Goal: Check status: Check status

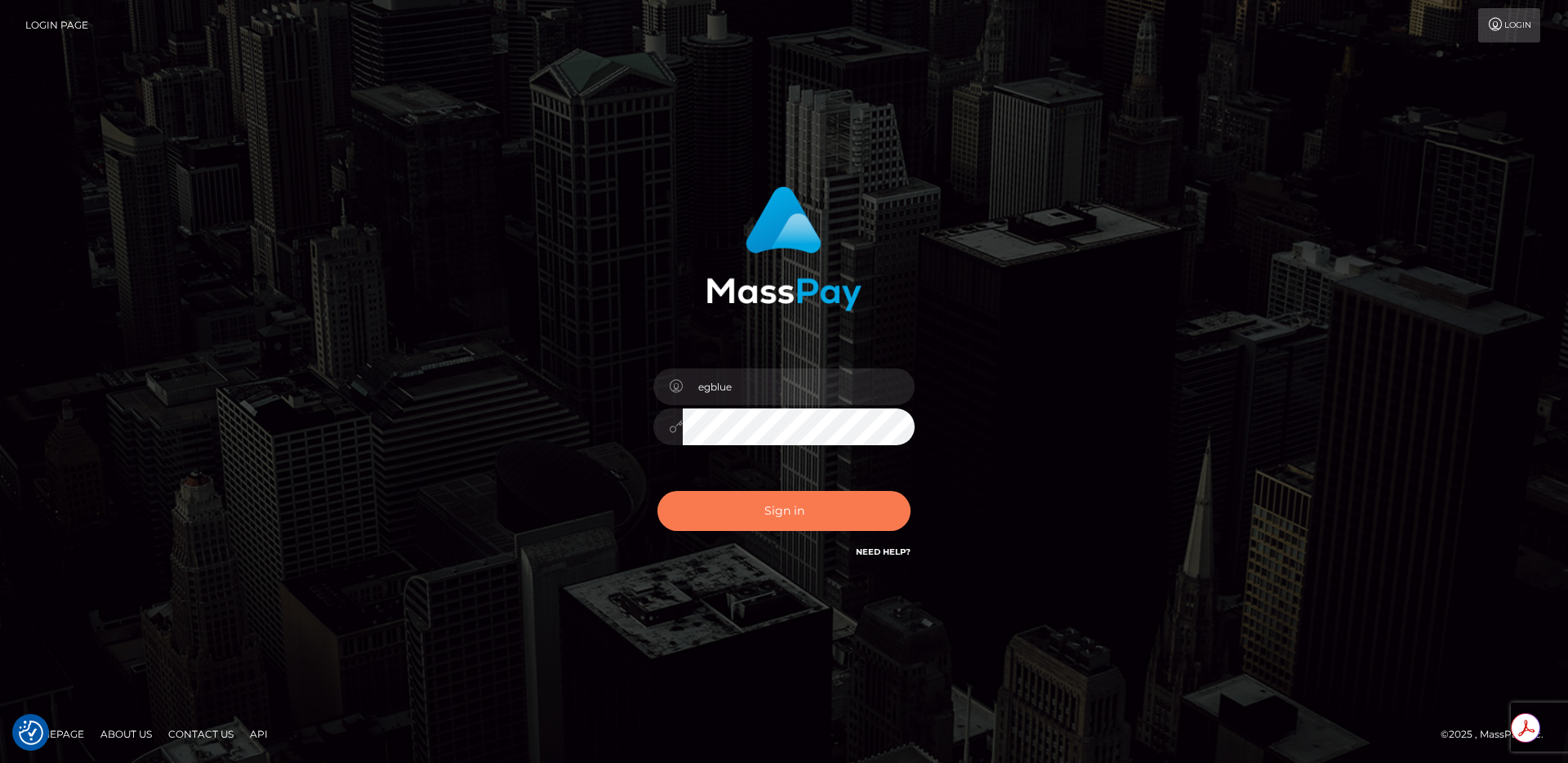
click at [730, 504] on button "Sign in" at bounding box center [784, 512] width 253 height 40
type input "egblue"
click at [707, 522] on button "Sign in" at bounding box center [784, 512] width 253 height 40
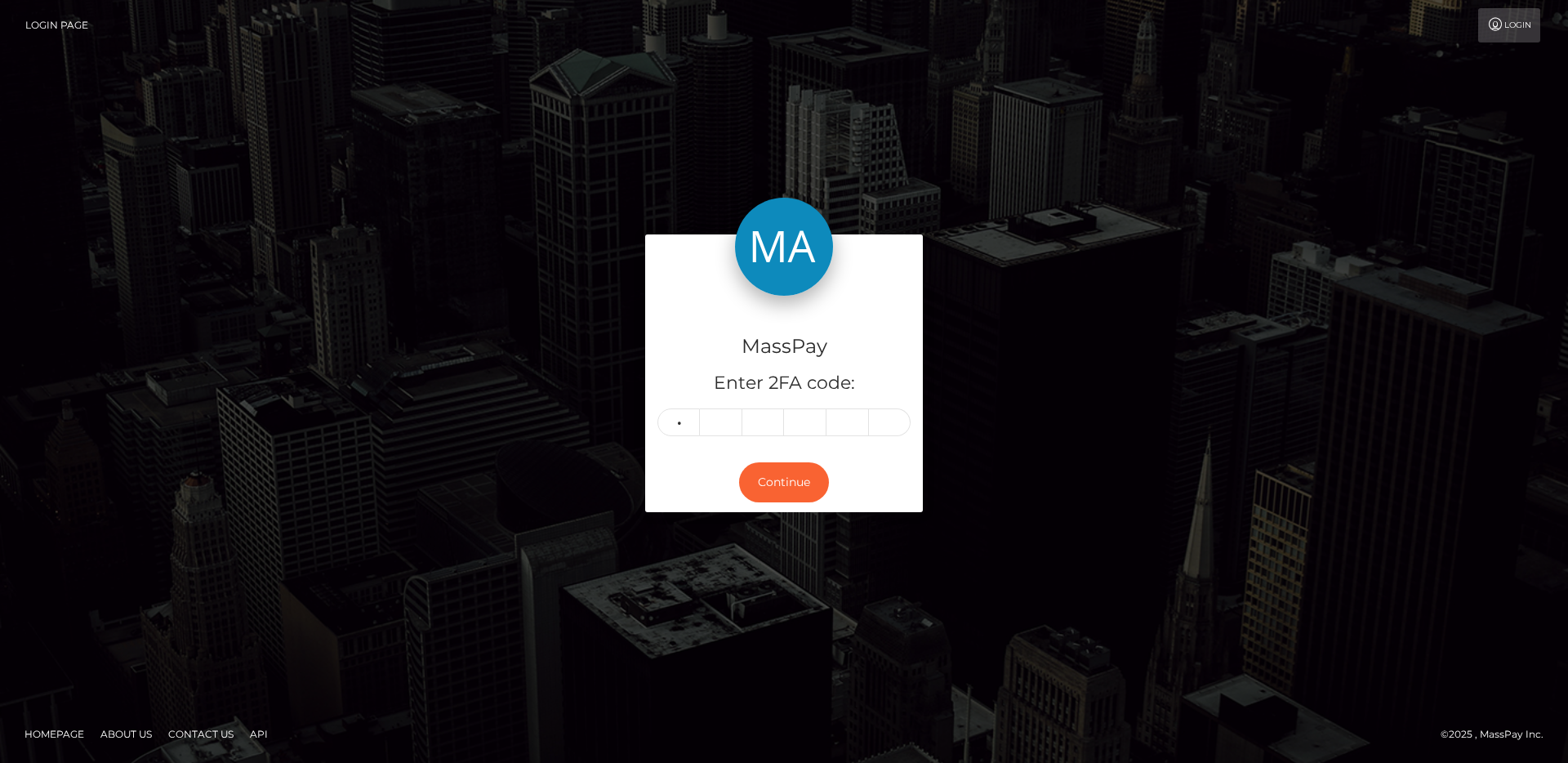
type input "5"
type input "2"
type input "6"
type input "2"
type input "4"
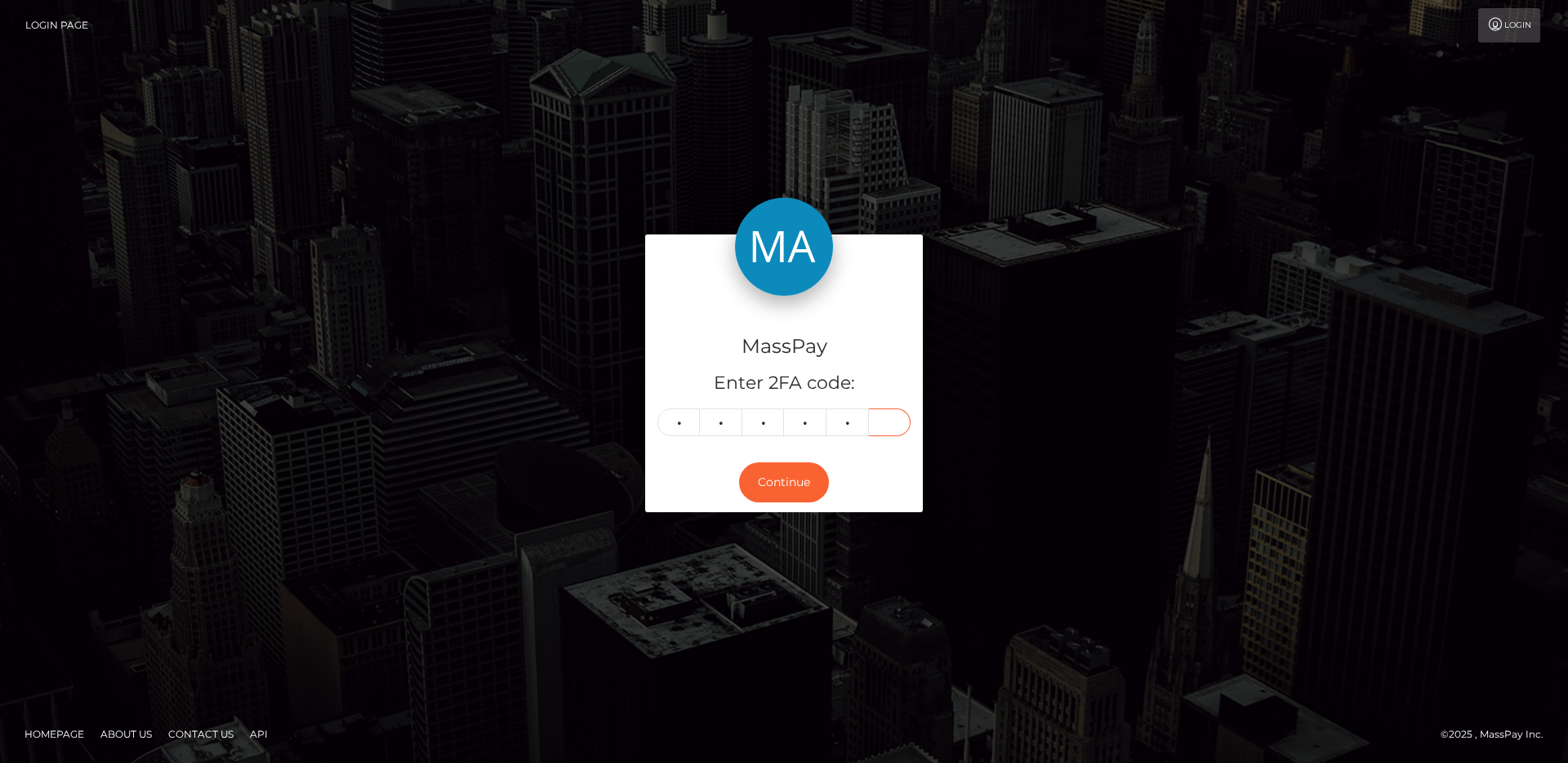
type input "9"
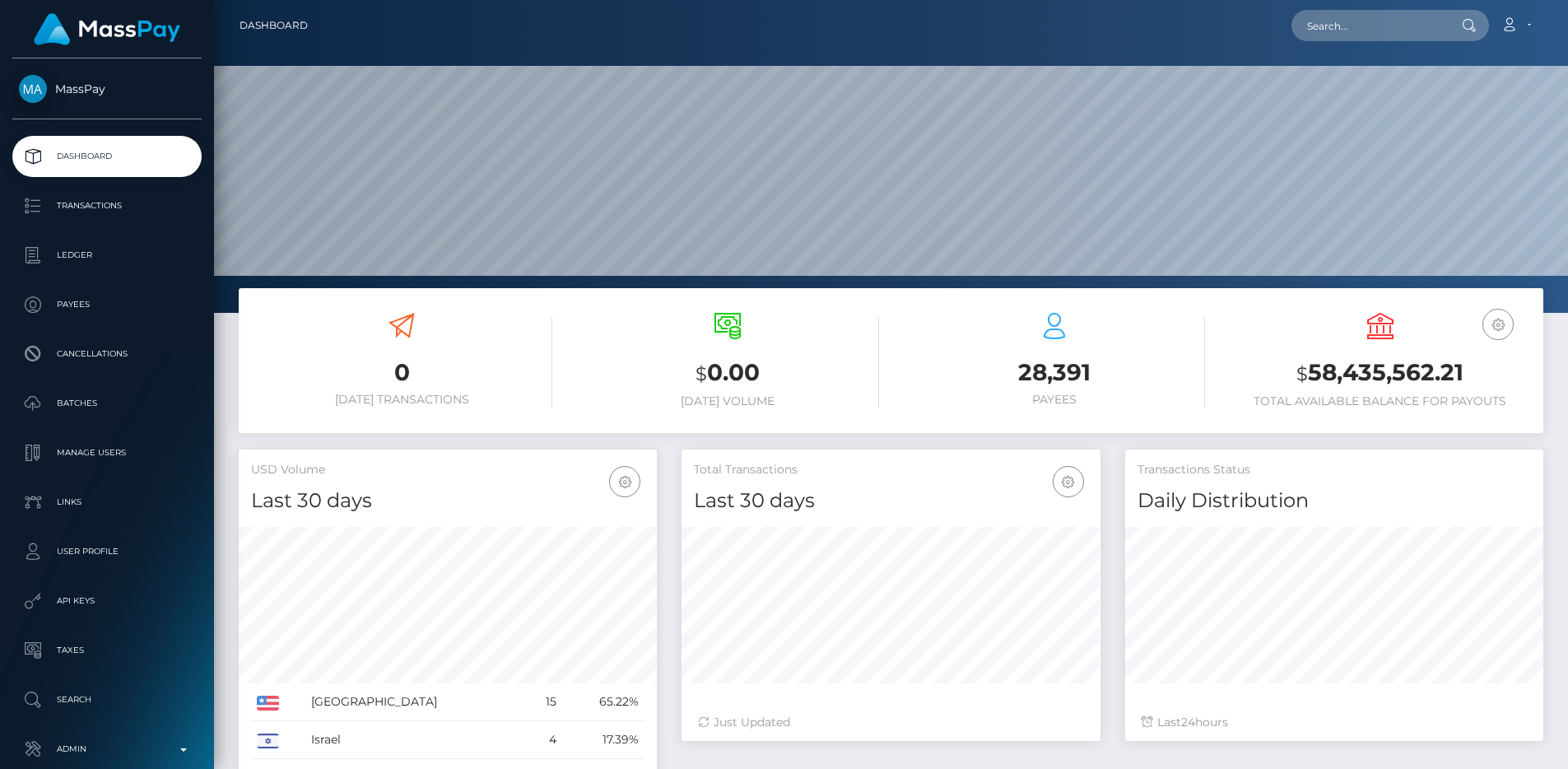
scroll to position [292, 419]
click at [1371, 19] on input "text" at bounding box center [1369, 25] width 155 height 31
paste input "424616349973618688"
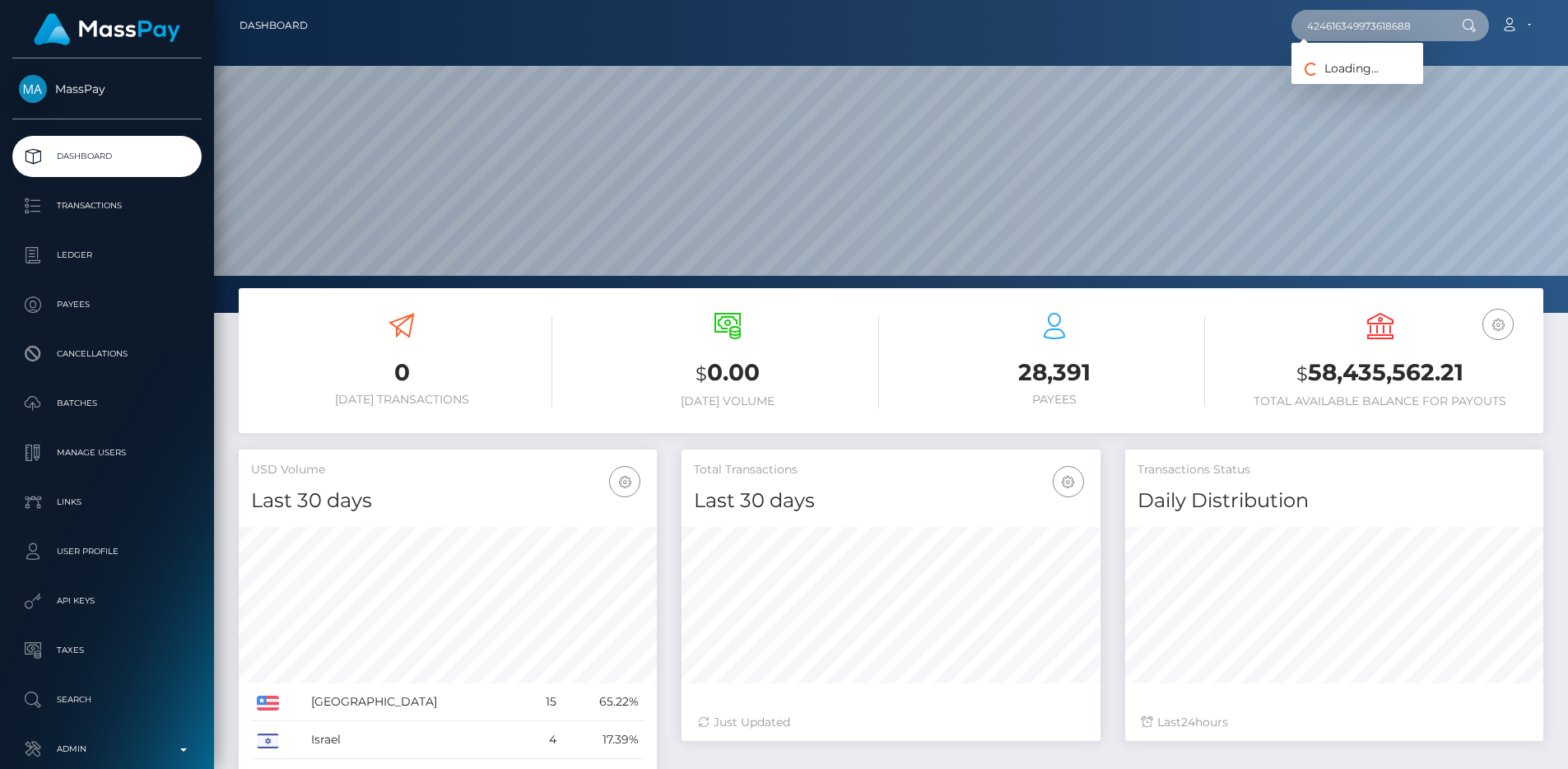
type input "424616349973618688"
click at [1362, 87] on link "RMP DIGITAL LLC" at bounding box center [1357, 86] width 132 height 31
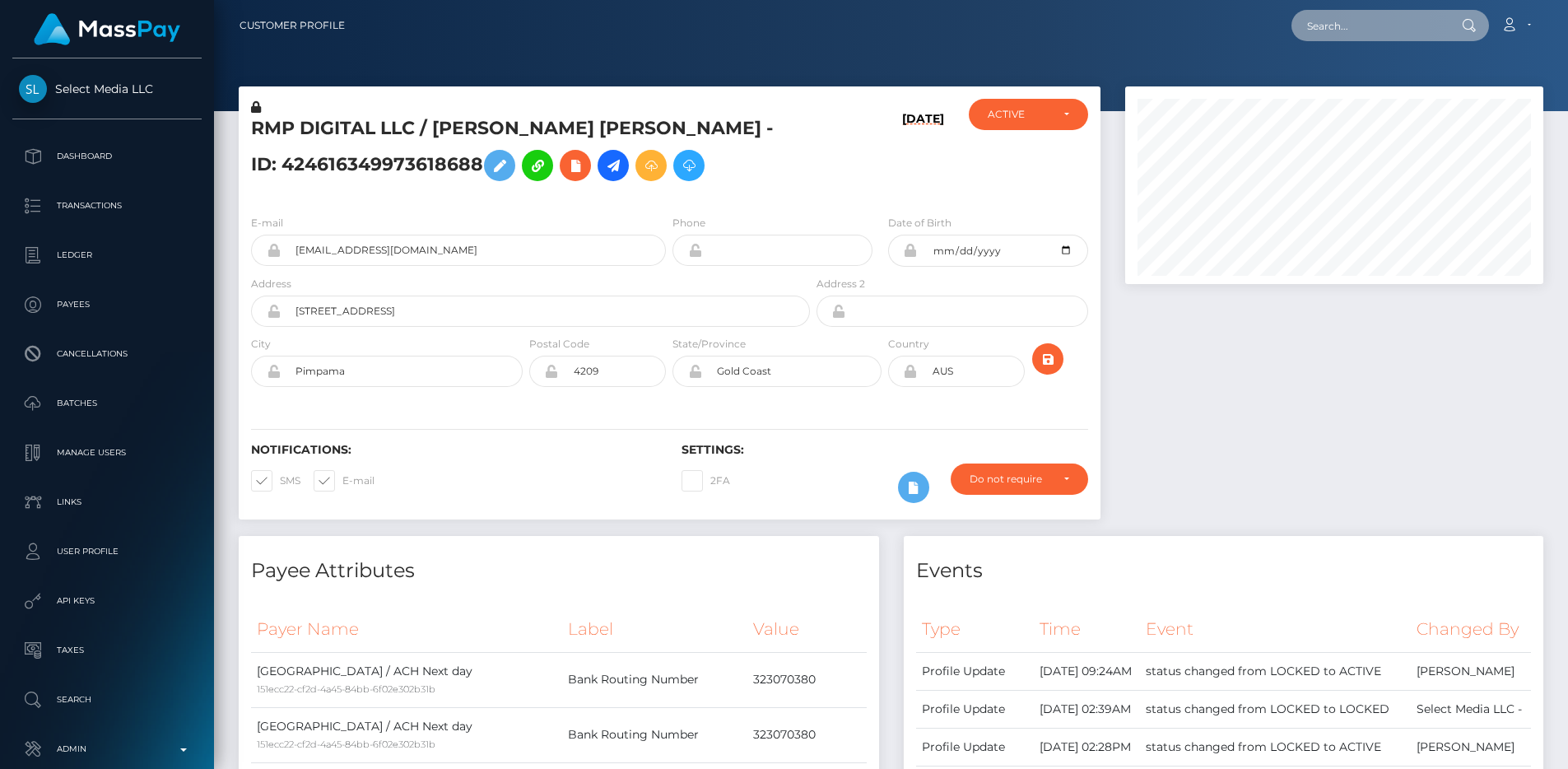
click at [1375, 28] on input "text" at bounding box center [1369, 25] width 155 height 31
paste input "68a7f0285afb4"
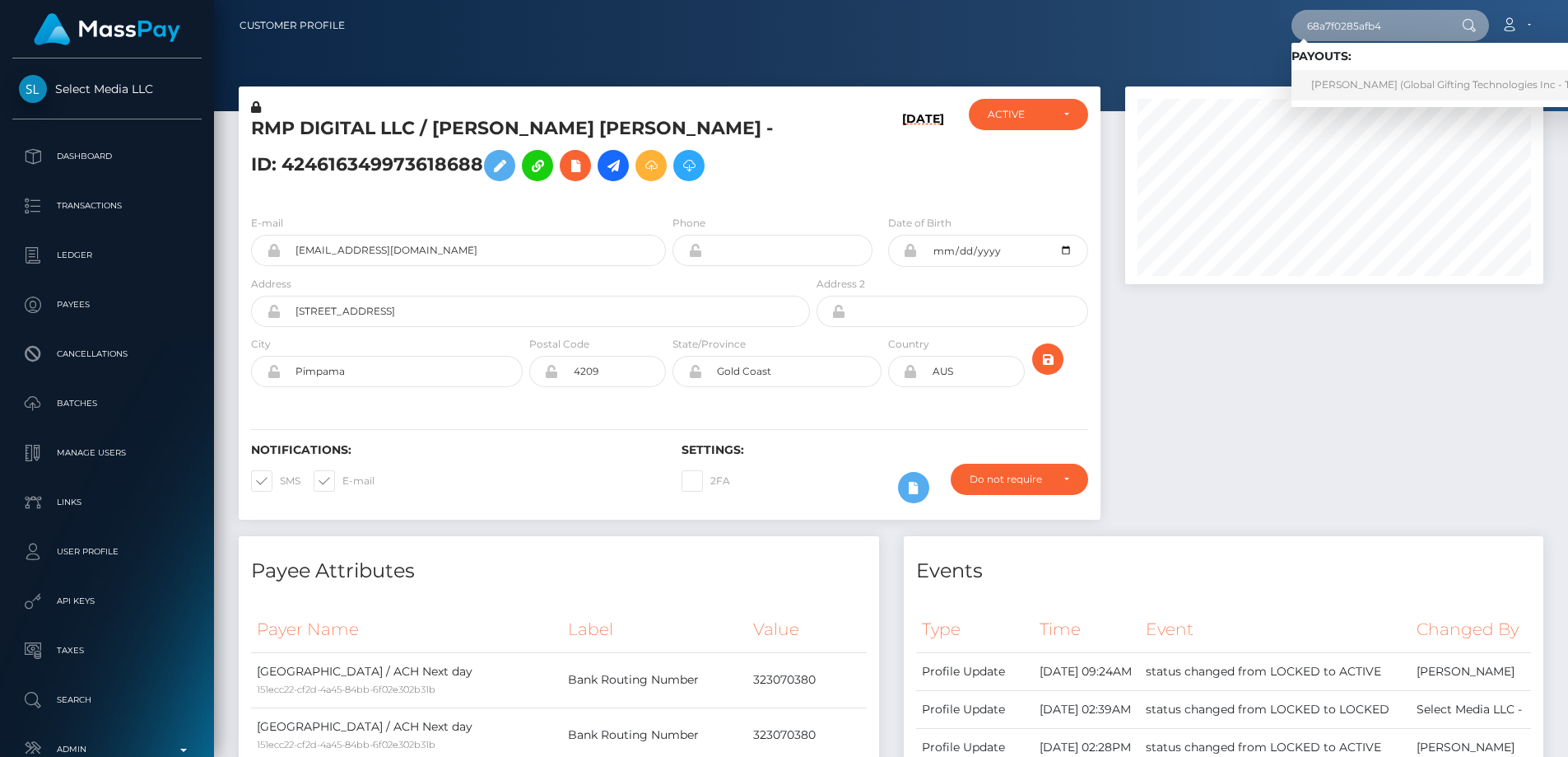
type input "68a7f0285afb4"
click at [1365, 83] on link "Dean ONeil jones (Global Gifting Technologies Inc - Throne)" at bounding box center [1457, 86] width 331 height 31
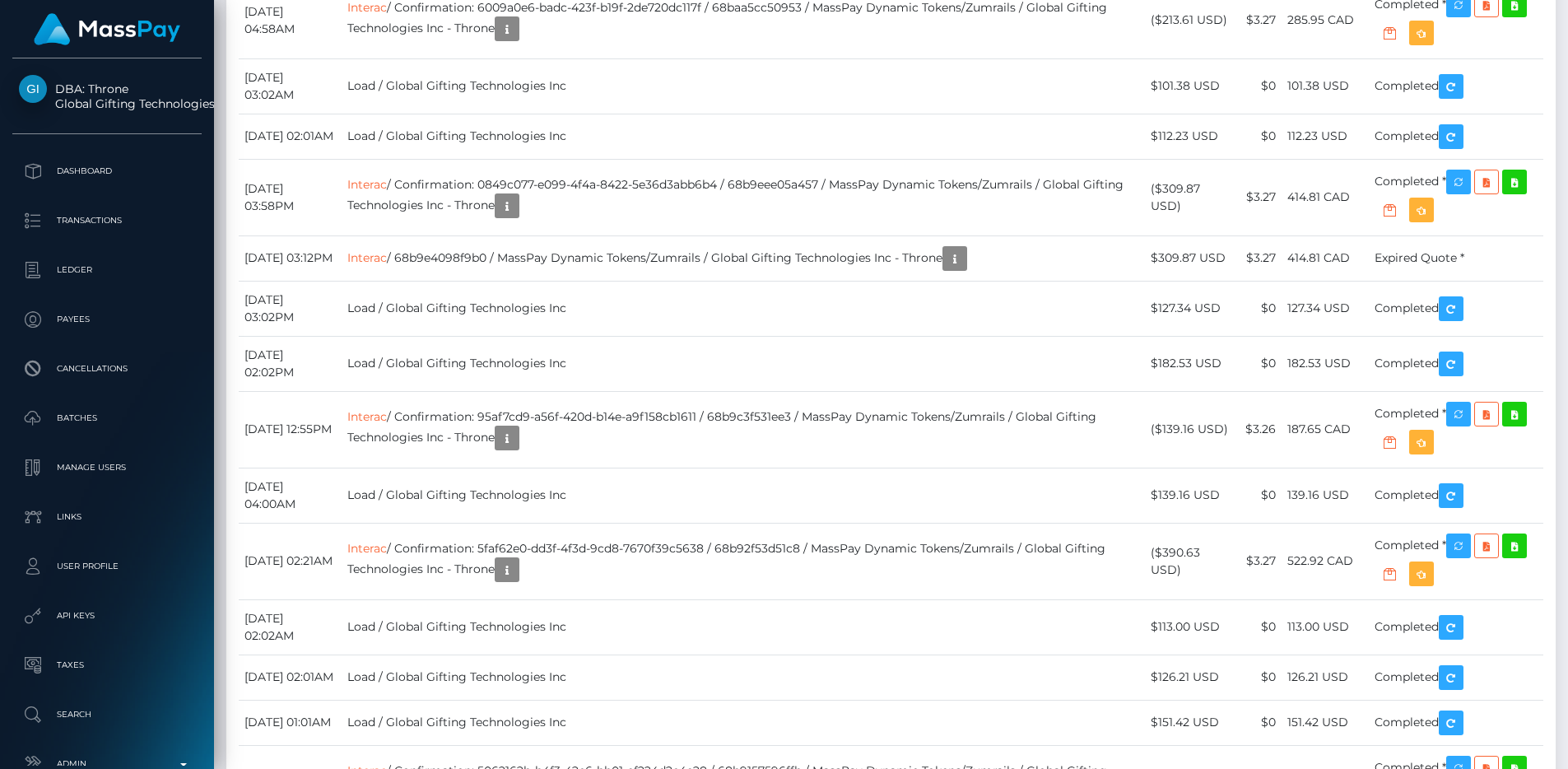
scroll to position [8807, 0]
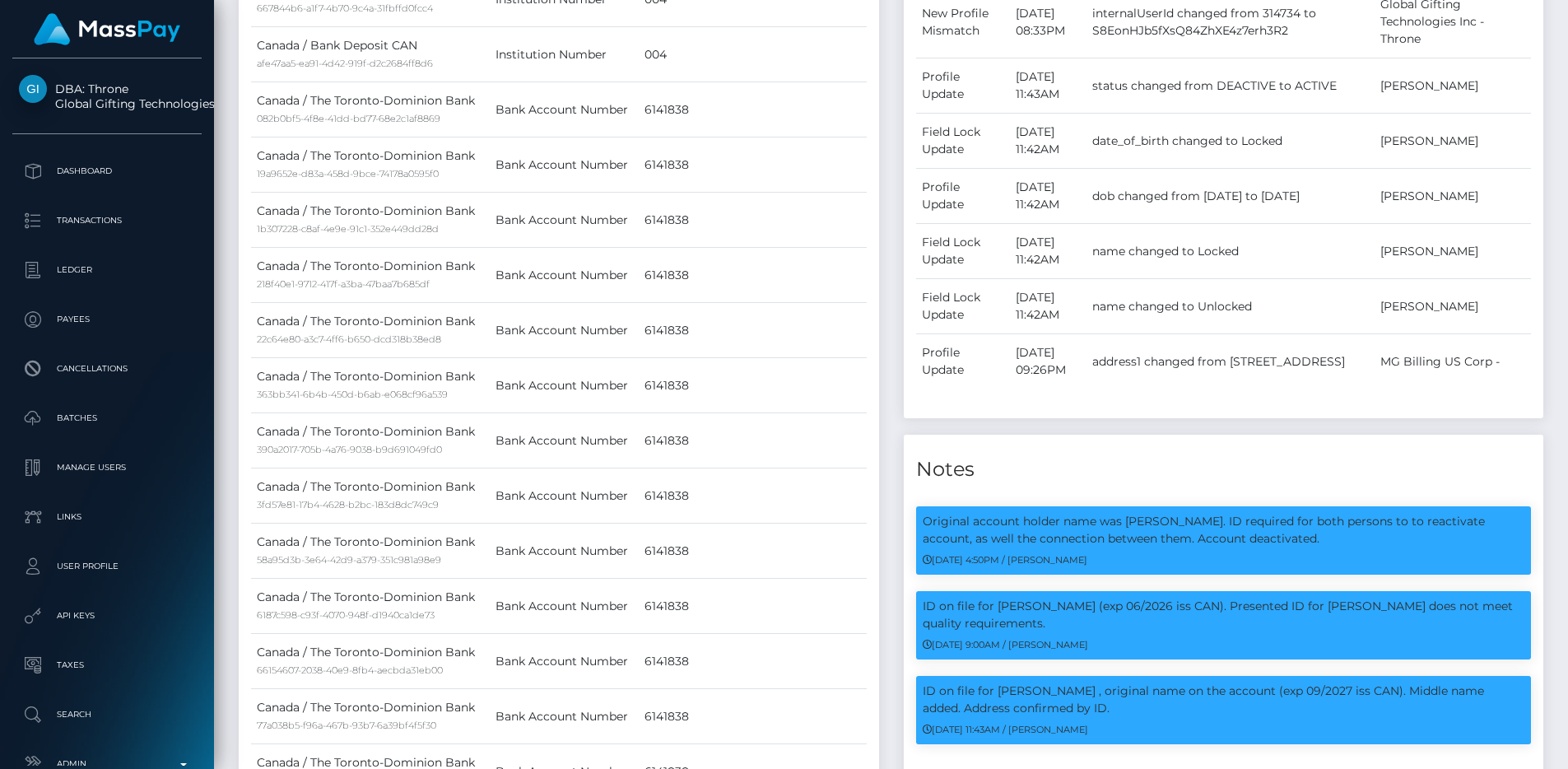
scroll to position [0, 0]
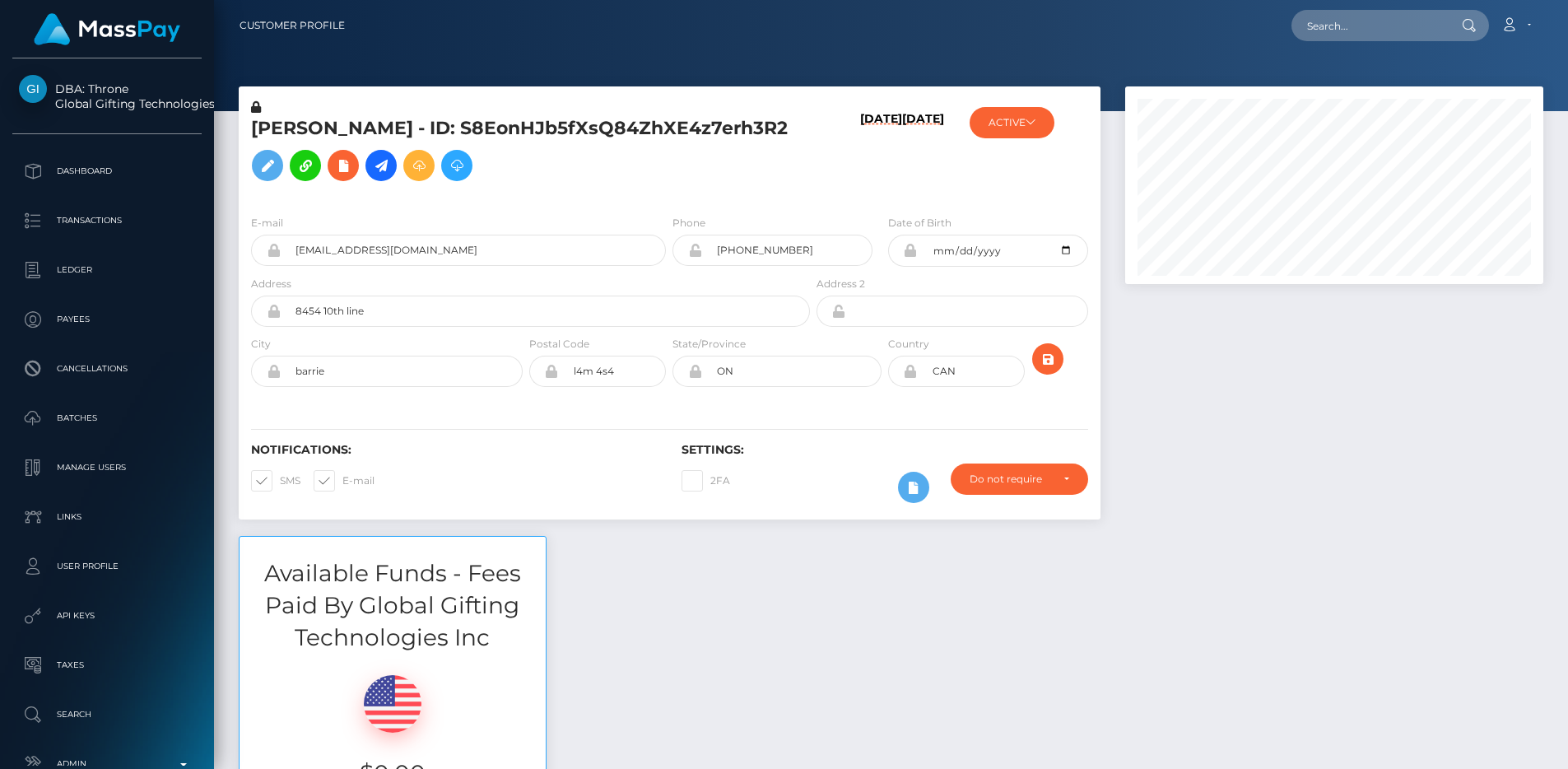
click at [1038, 105] on div "ACTIVE MG Billing US Corp - ACTIVE DEACTIVE CLOSED ACTIVE Global Gifting Techno…" at bounding box center [1028, 150] width 144 height 103
click at [1039, 112] on button "ACTIVE" at bounding box center [1012, 122] width 85 height 31
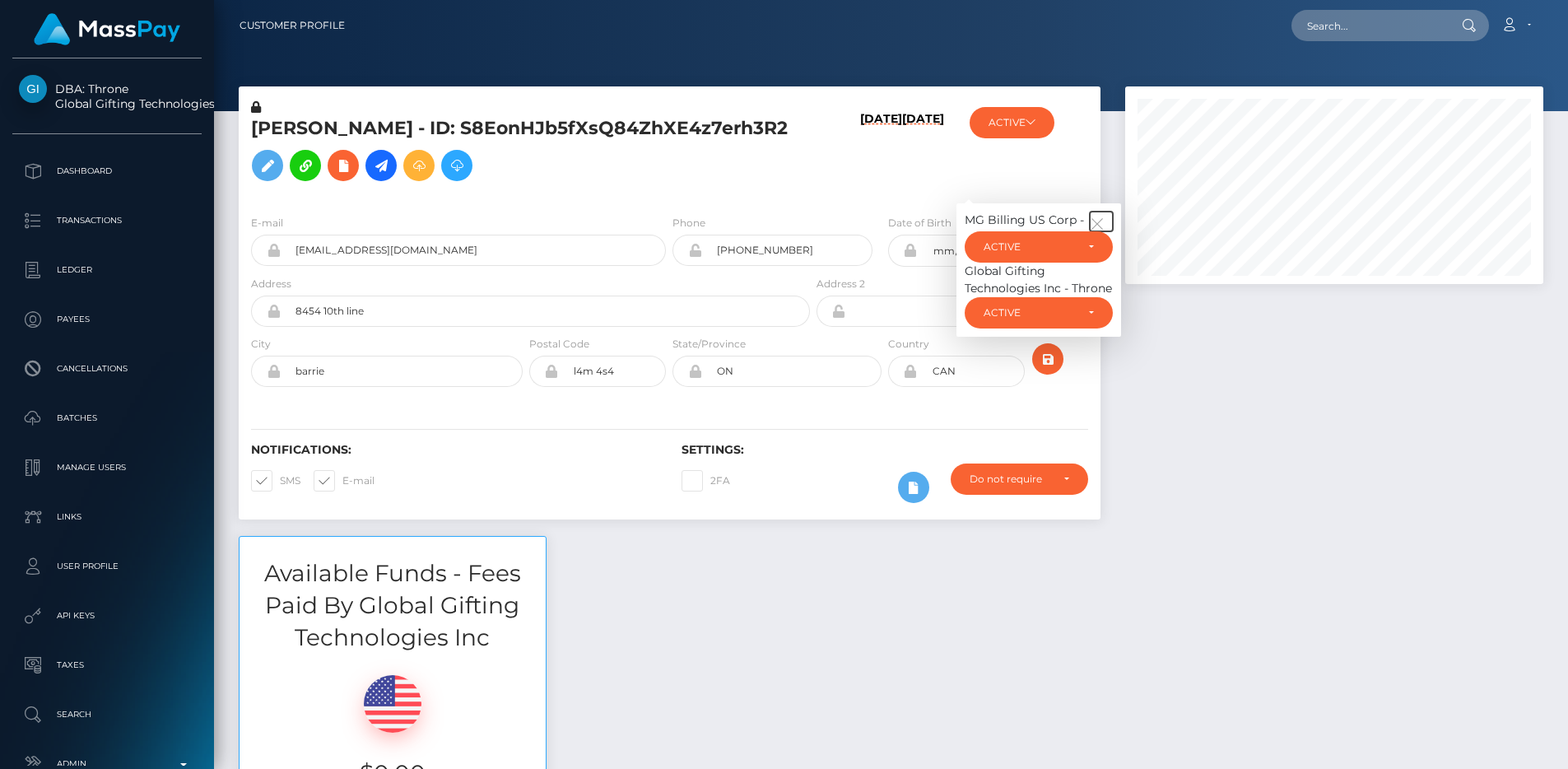
click at [1100, 217] on icon "button" at bounding box center [1097, 224] width 14 height 14
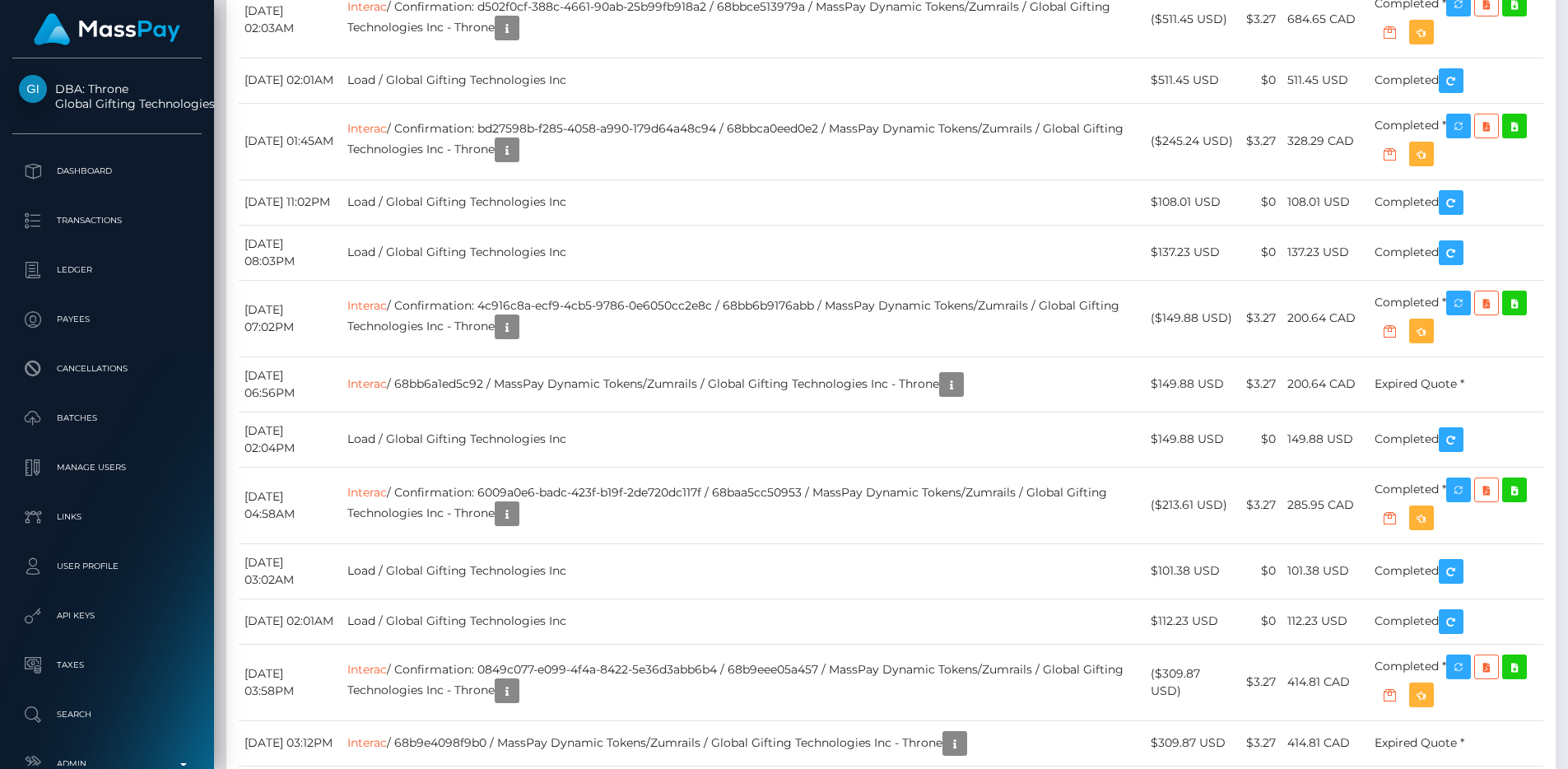
scroll to position [8423, 0]
